Goal: Navigation & Orientation: Find specific page/section

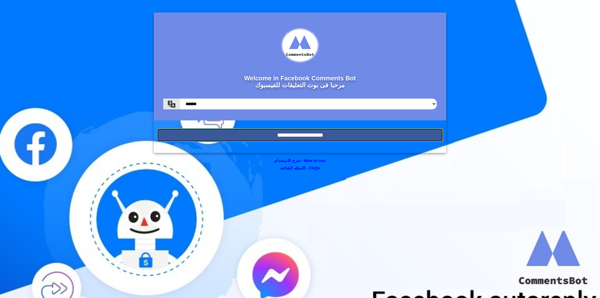
click at [325, 139] on input "**********" at bounding box center [300, 135] width 286 height 14
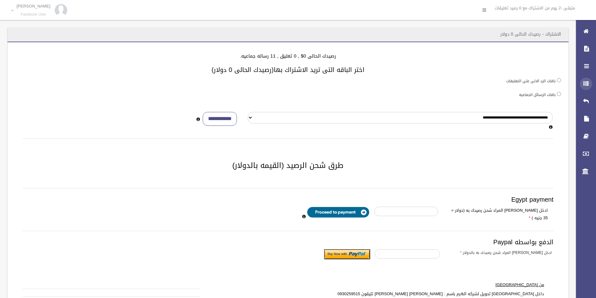
click at [586, 79] on icon at bounding box center [586, 84] width 6 height 13
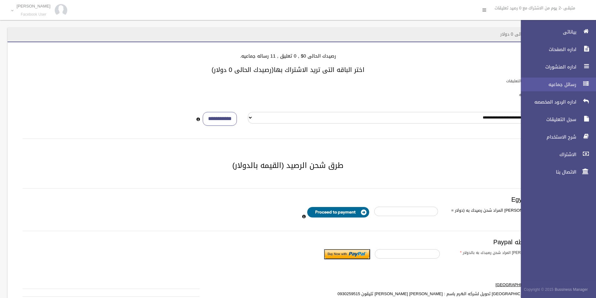
click at [586, 82] on icon at bounding box center [586, 84] width 6 height 13
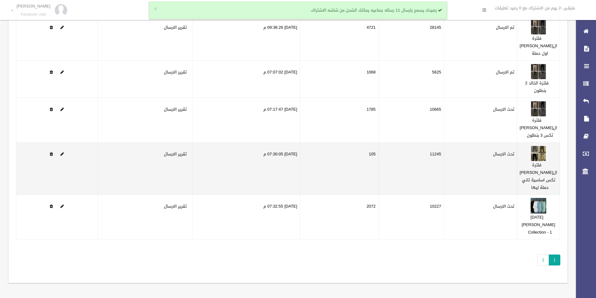
scroll to position [85, 0]
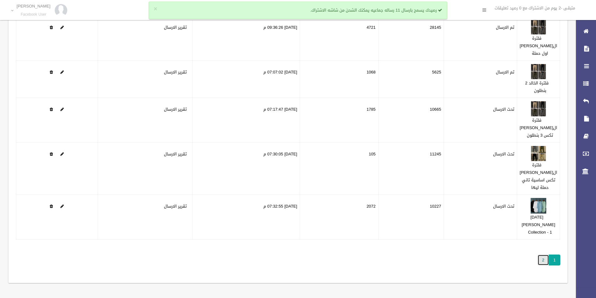
click at [545, 257] on link "2" at bounding box center [543, 260] width 12 height 11
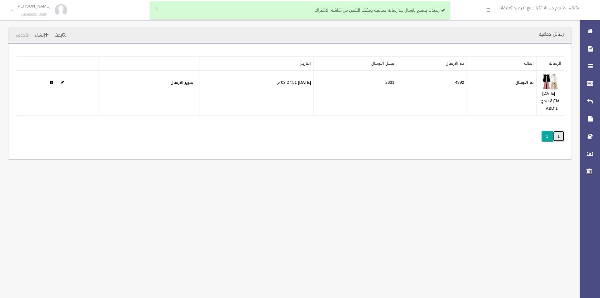
click at [561, 134] on link "1" at bounding box center [559, 136] width 12 height 11
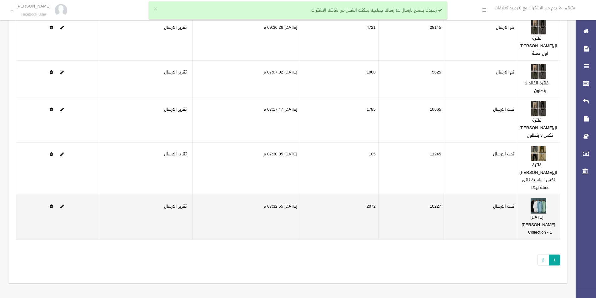
scroll to position [85, 0]
